Goal: Information Seeking & Learning: Stay updated

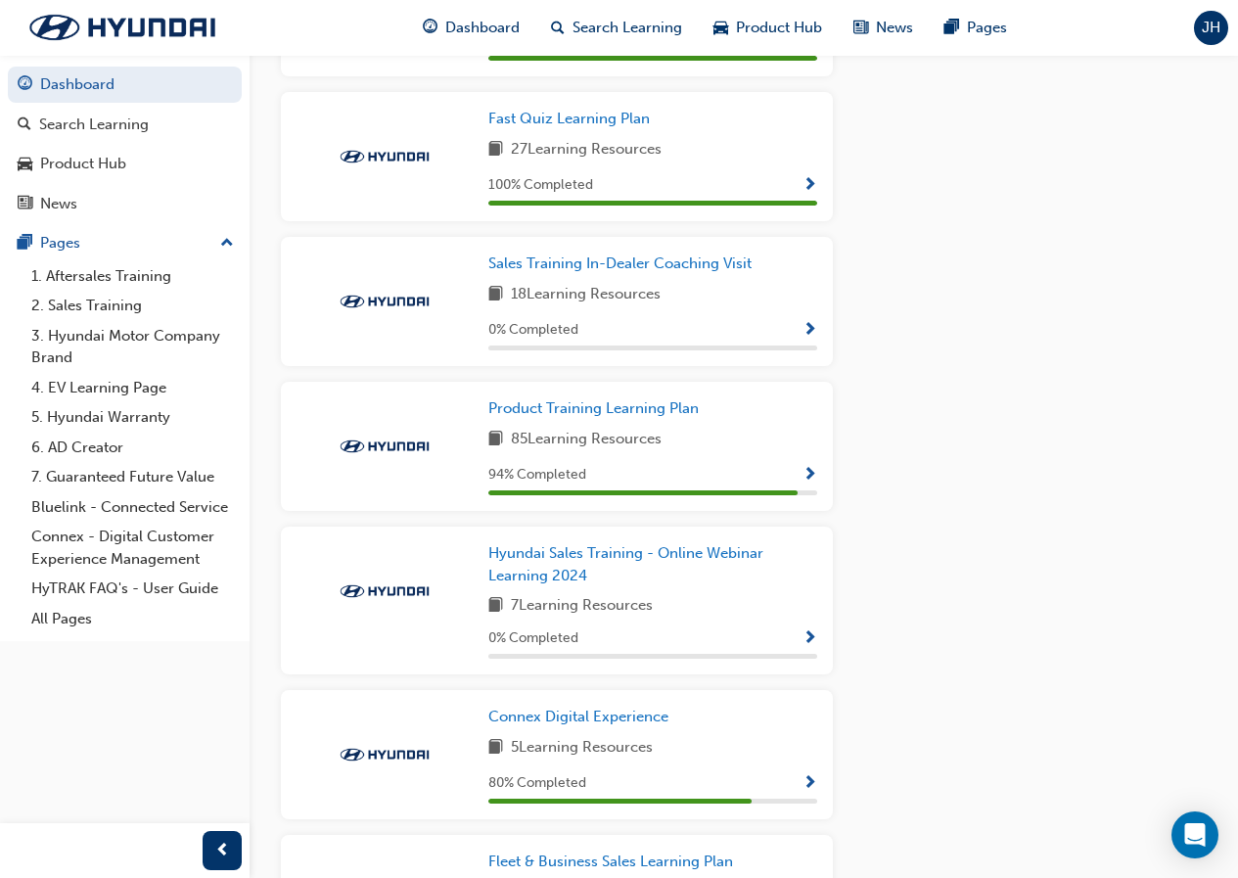
scroll to position [881, 0]
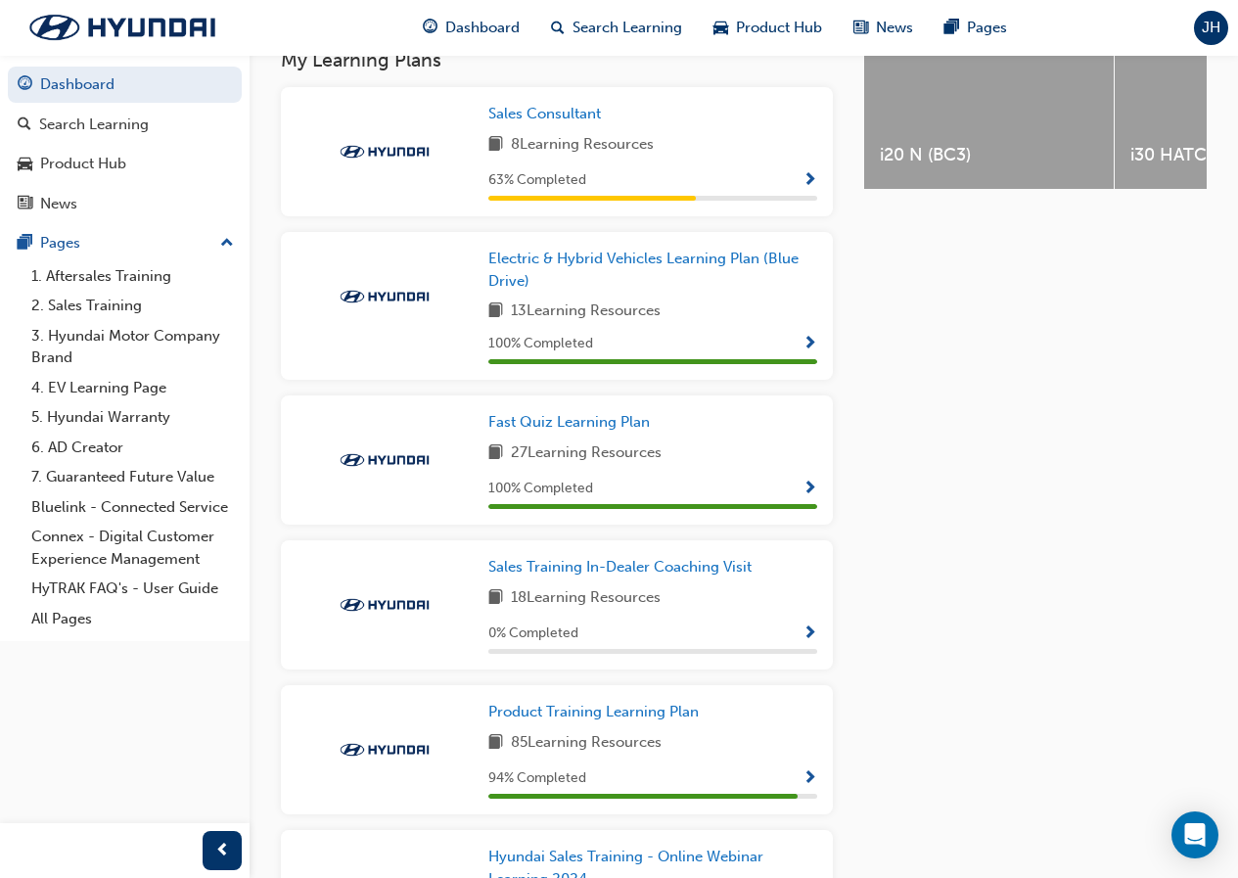
click at [679, 168] on div "63 % Completed" at bounding box center [652, 180] width 329 height 24
click at [807, 172] on span "Show Progress" at bounding box center [809, 181] width 15 height 18
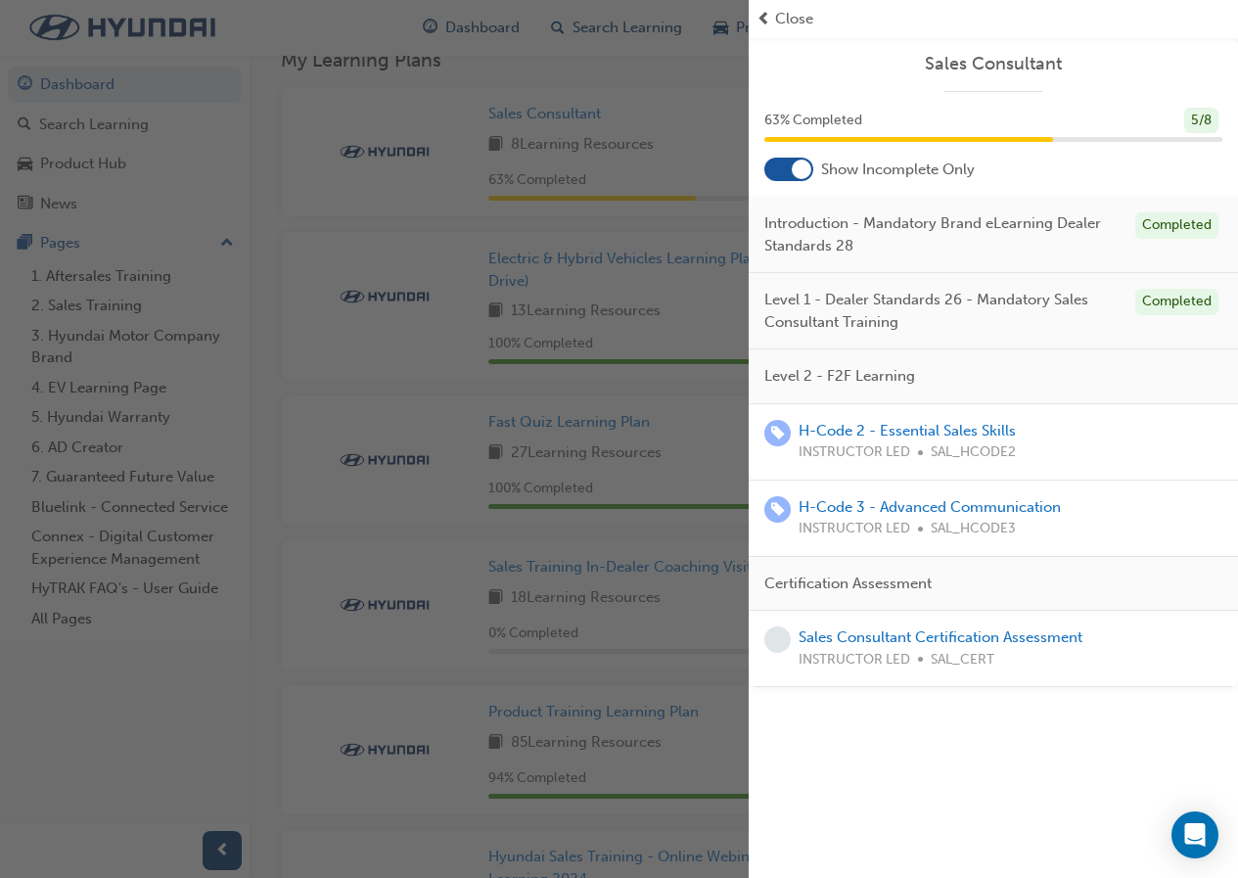
click at [960, 309] on span "Level 1 - Dealer Standards 26 - Mandatory Sales Consultant Training" at bounding box center [941, 311] width 355 height 44
click at [553, 249] on div "button" at bounding box center [374, 439] width 749 height 878
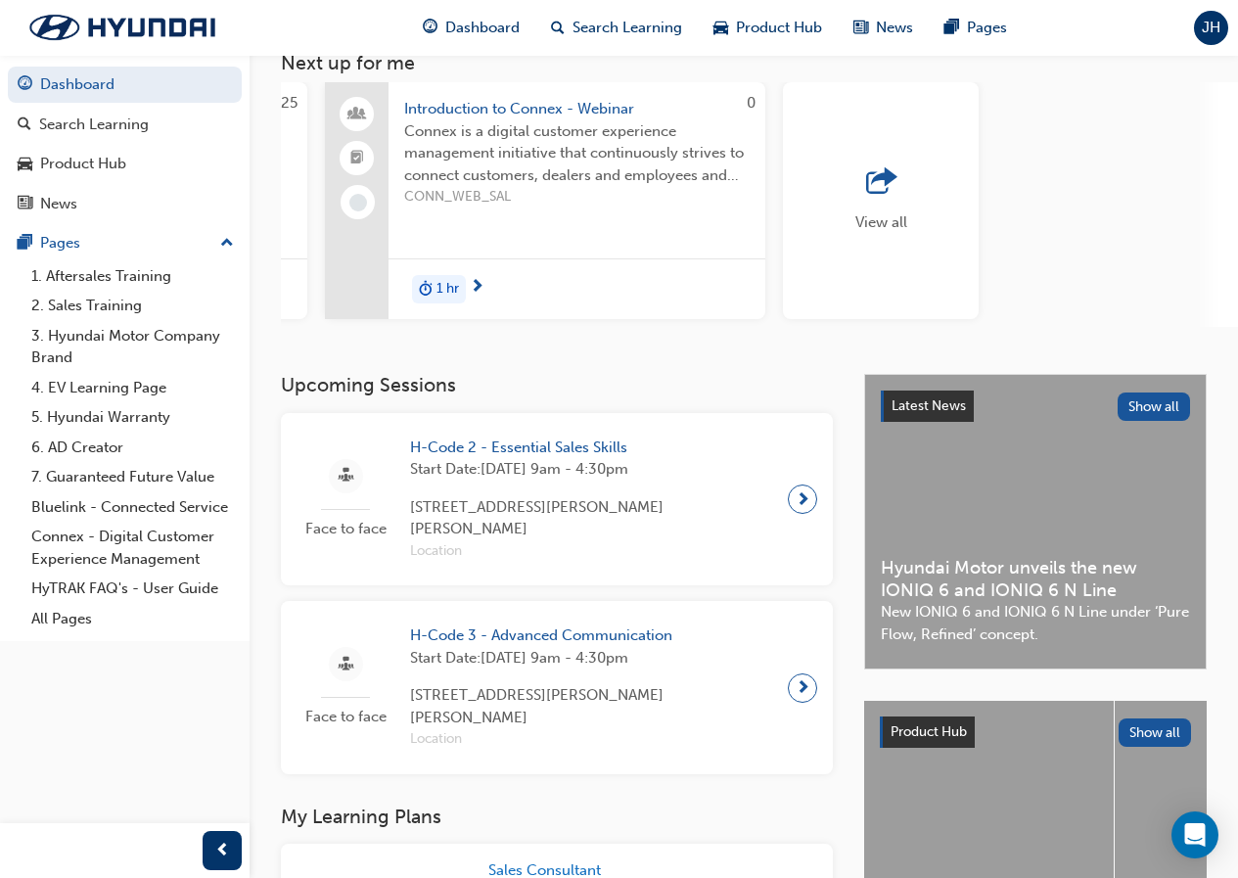
scroll to position [391, 0]
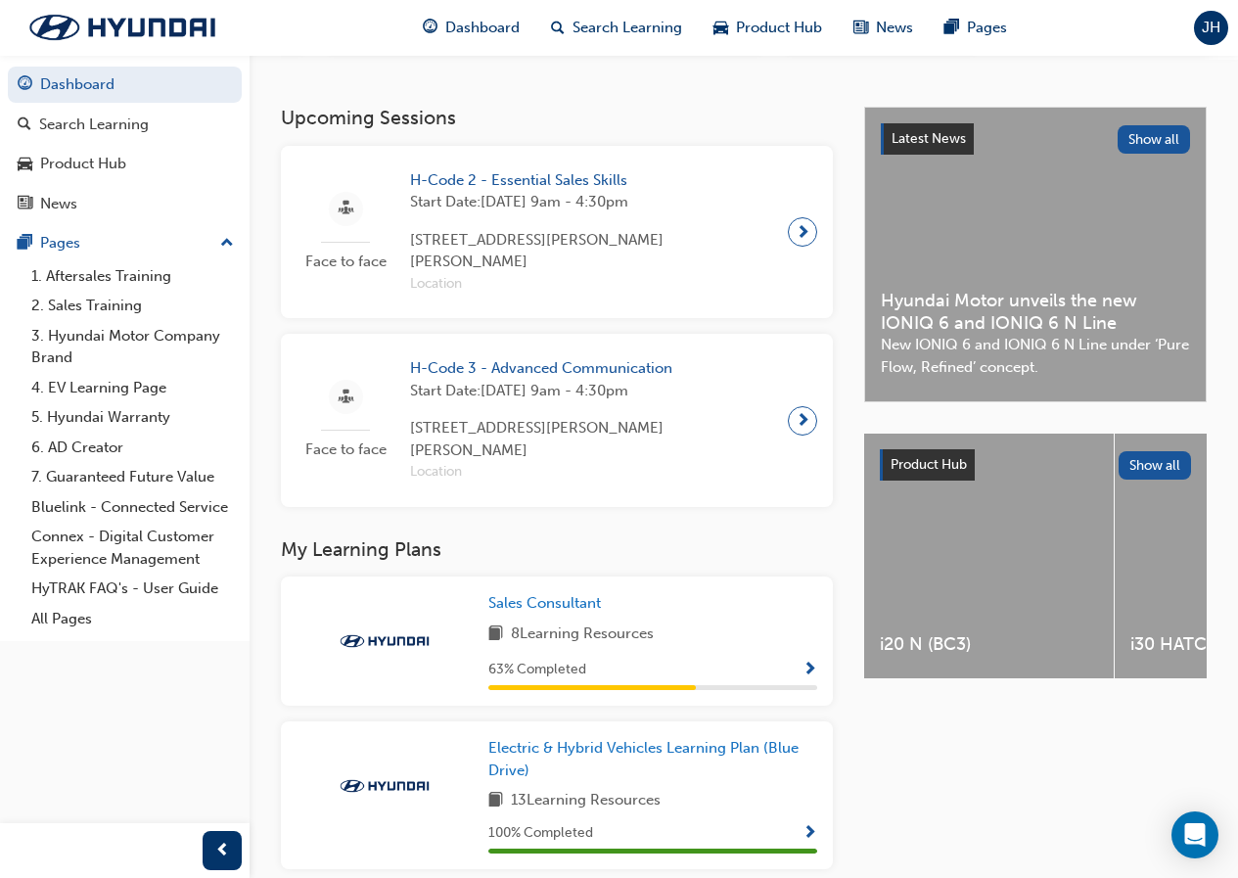
click at [965, 289] on div "Latest News Show all Hyundai Motor unveils the new IONIQ 6 and IONIQ 6 N Line N…" at bounding box center [1035, 255] width 340 height 294
